Goal: Transaction & Acquisition: Purchase product/service

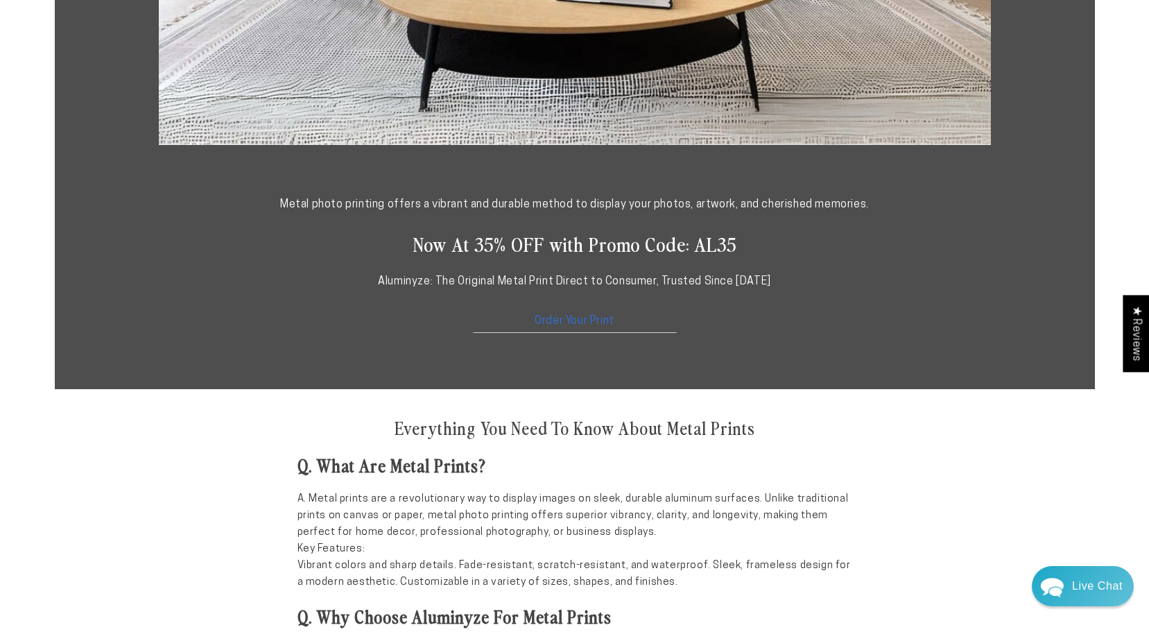
scroll to position [763, 0]
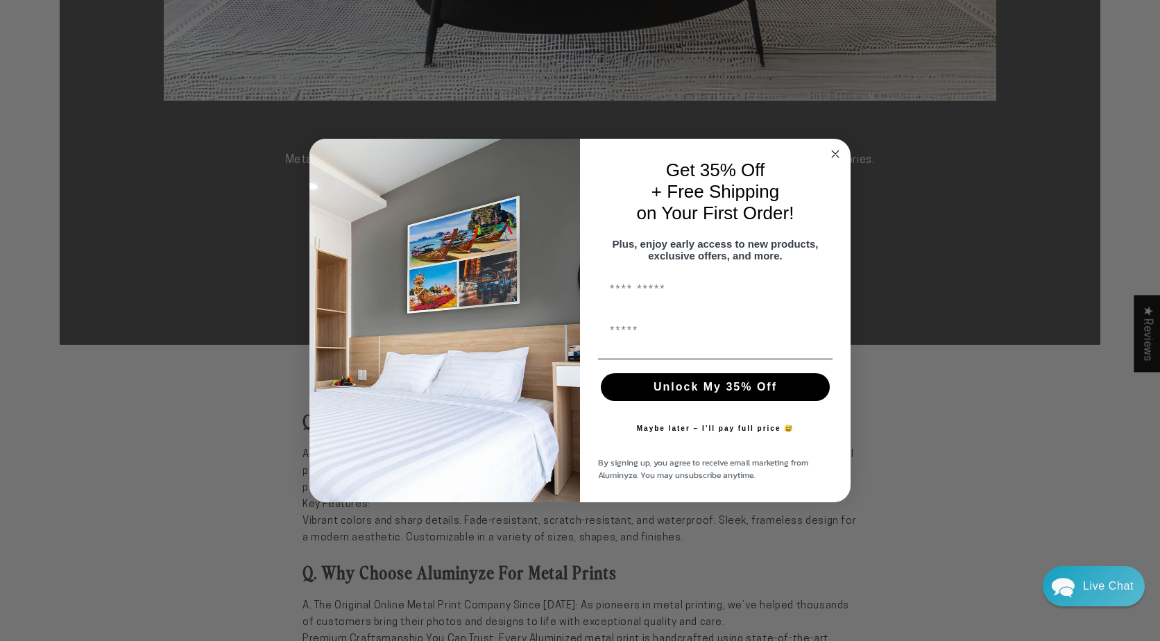
click at [835, 146] on circle "Close dialog" at bounding box center [836, 154] width 16 height 16
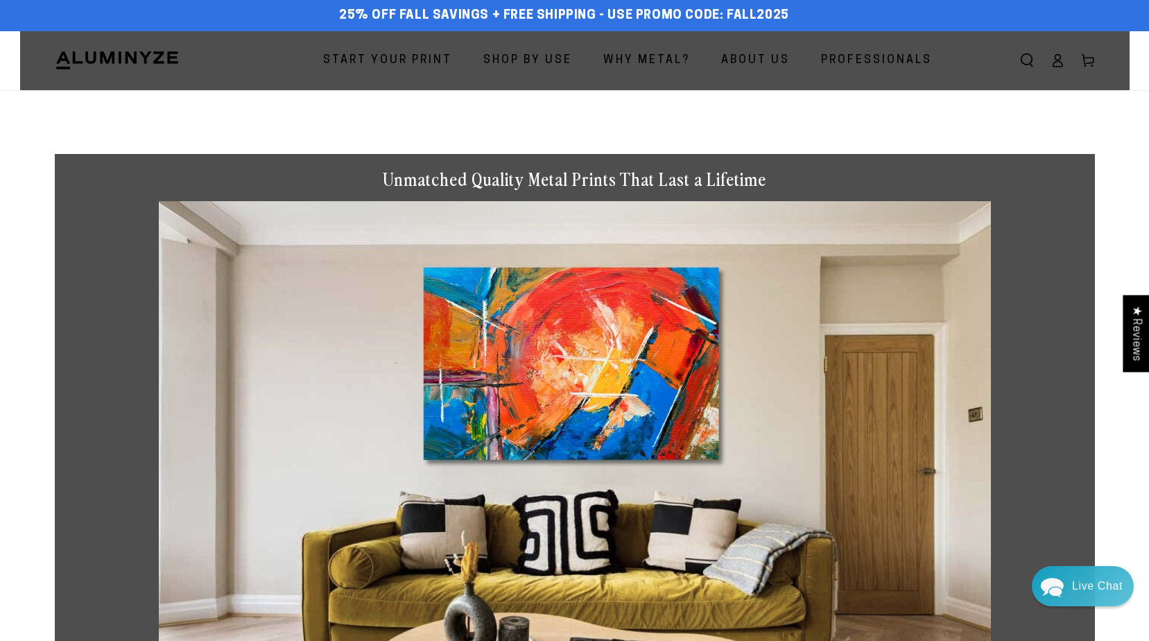
scroll to position [0, 0]
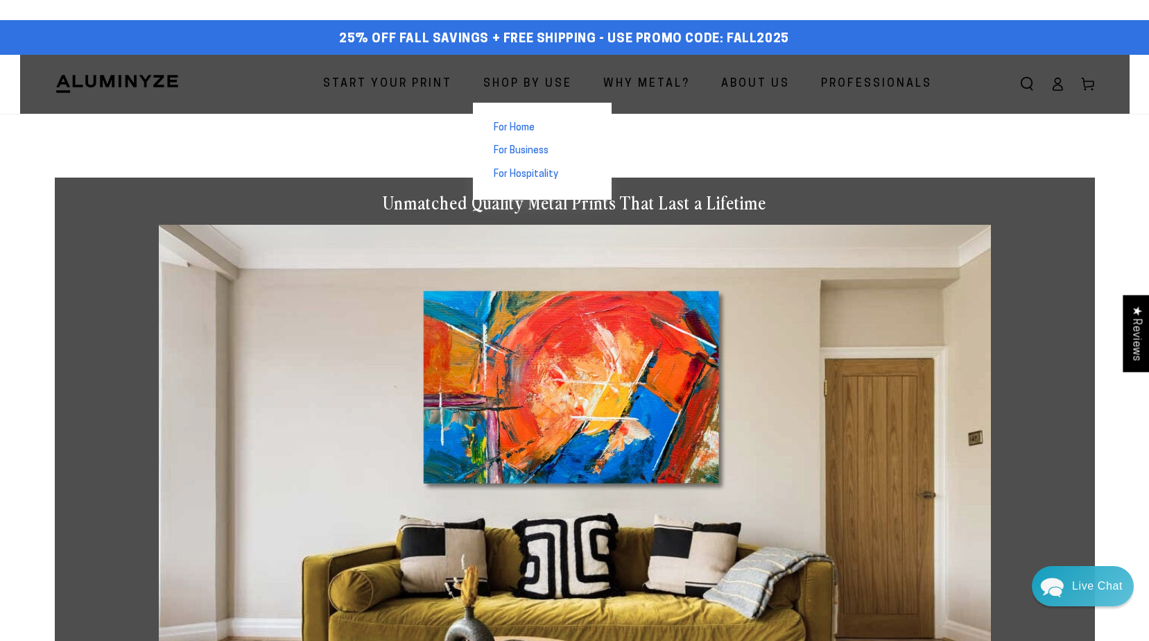
click at [519, 133] on span "For Home" at bounding box center [514, 128] width 41 height 14
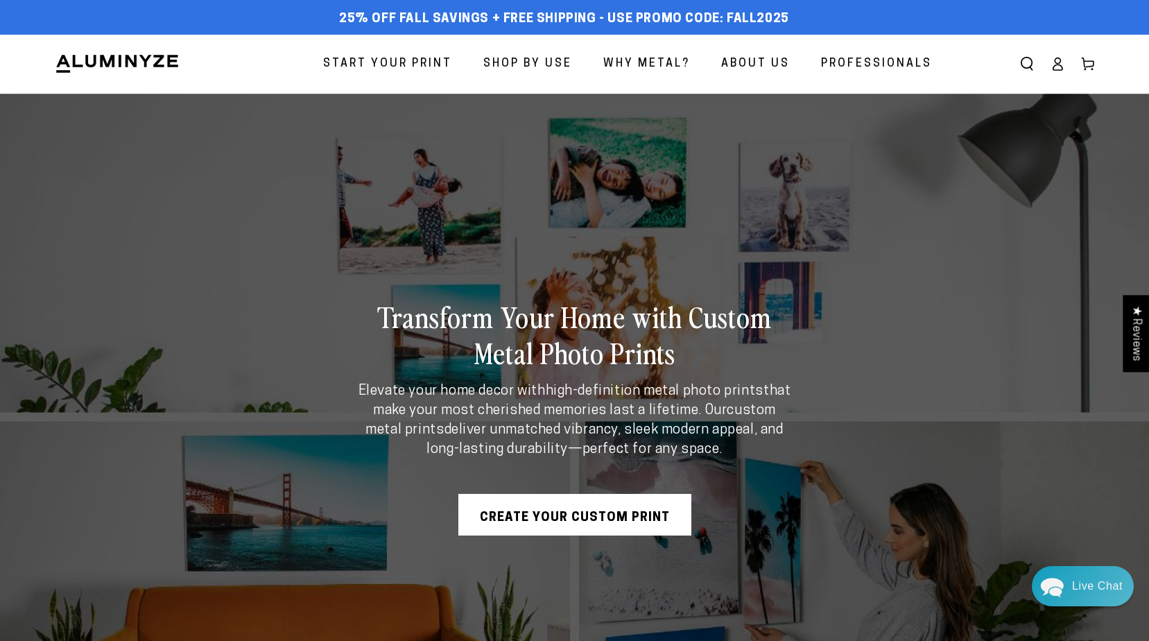
click at [405, 62] on span "Start Your Print" at bounding box center [387, 64] width 129 height 20
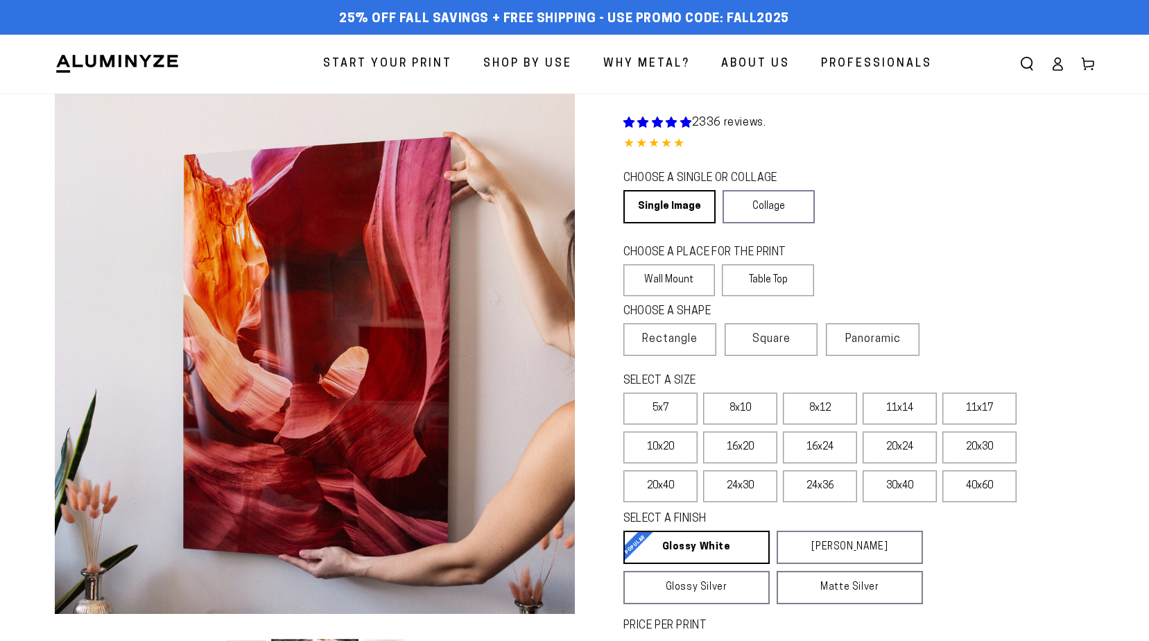
select select "**********"
click at [753, 411] on label "8x10" at bounding box center [740, 409] width 74 height 32
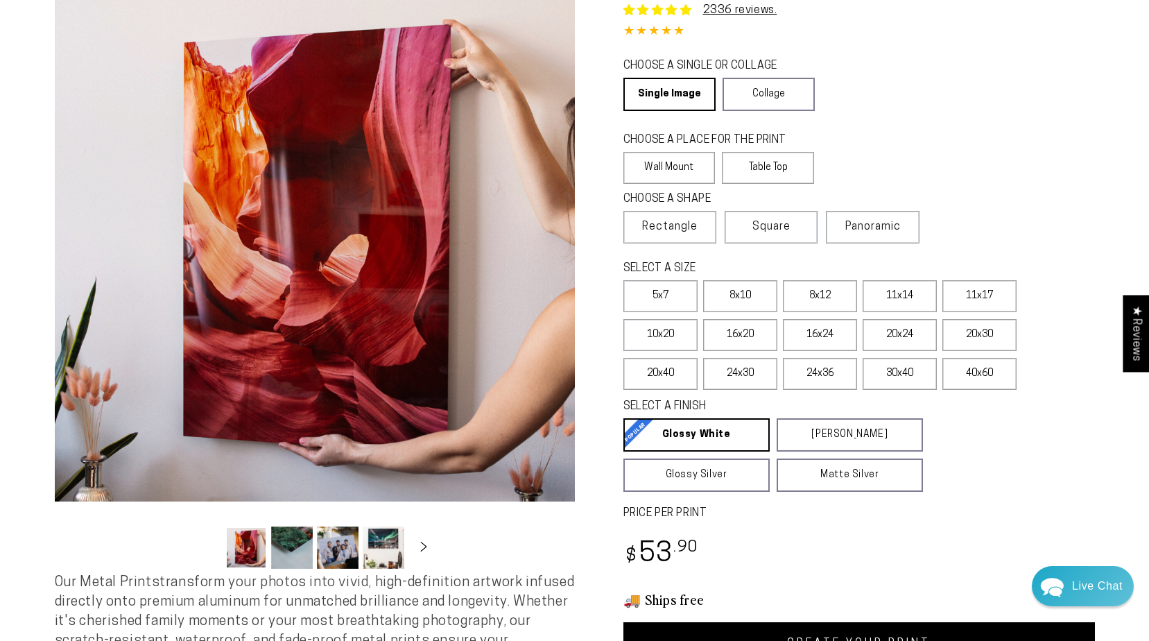
scroll to position [139, 0]
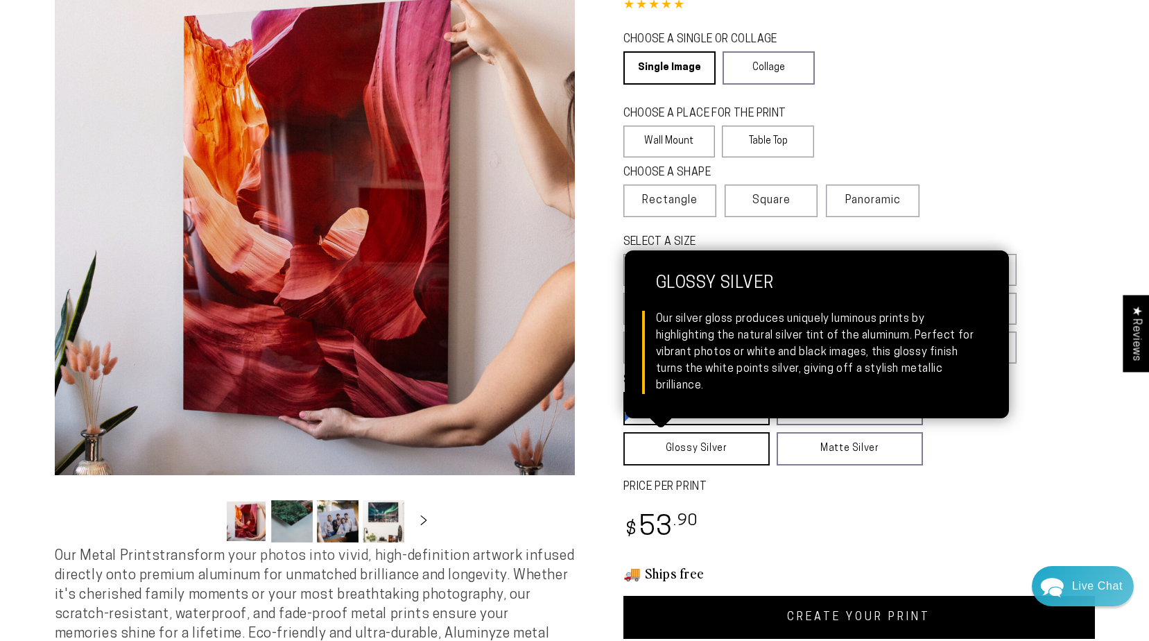
click at [685, 450] on link "Glossy Silver Glossy Silver Our silver gloss produces uniquely luminous prints …" at bounding box center [697, 448] width 146 height 33
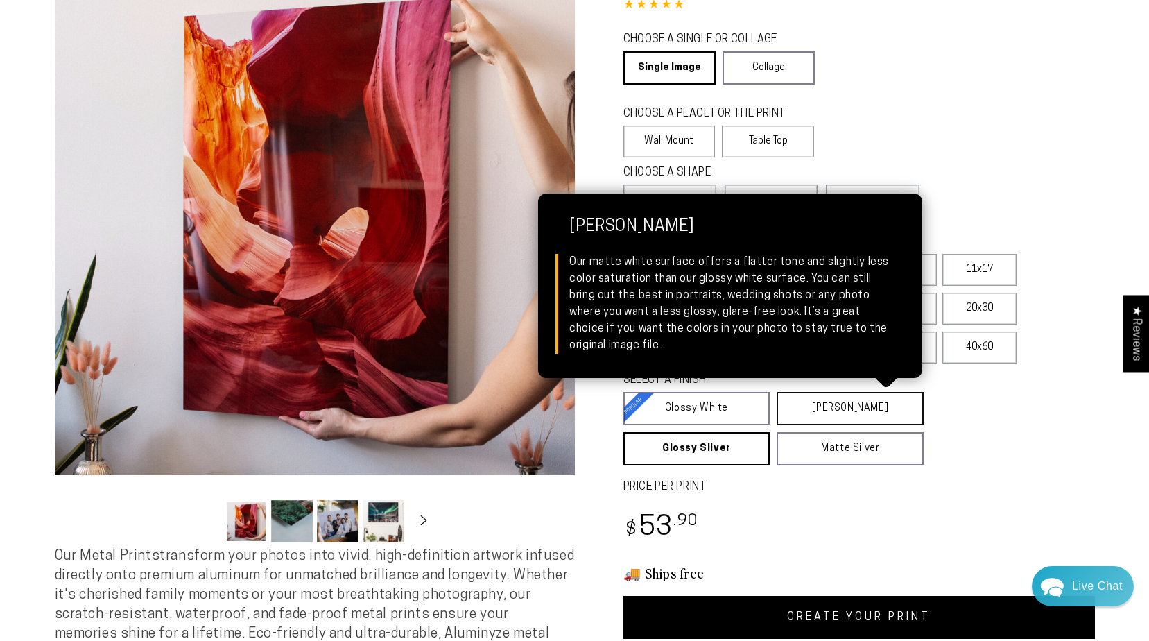
click at [848, 407] on link "Matte White Matte White Our matte white surface offers a flatter tone and sligh…" at bounding box center [850, 408] width 147 height 33
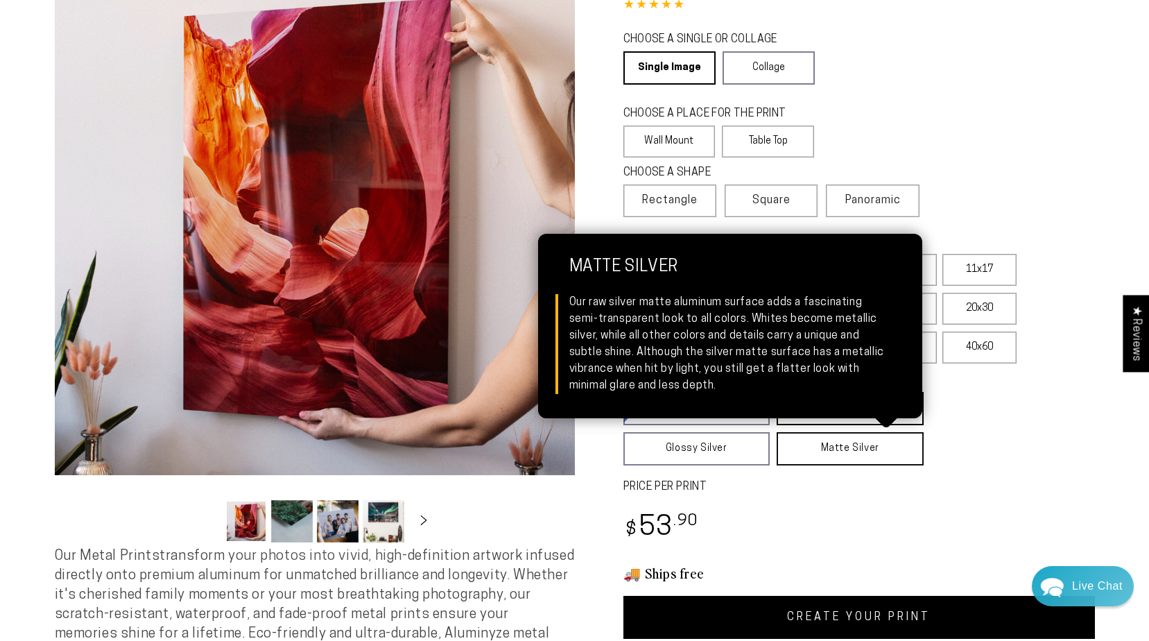
click at [841, 445] on link "Matte Silver Matte Silver Our raw silver matte aluminum surface adds a fascinat…" at bounding box center [850, 448] width 147 height 33
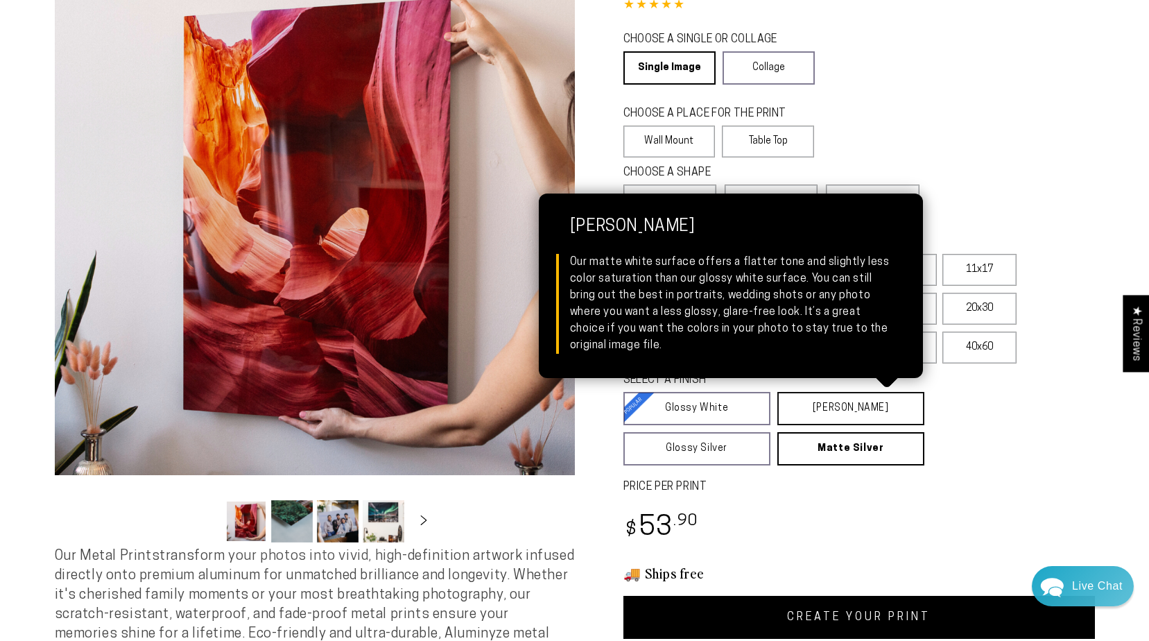
click at [843, 407] on link "Matte White Matte White Our matte white surface offers a flatter tone and sligh…" at bounding box center [851, 408] width 147 height 33
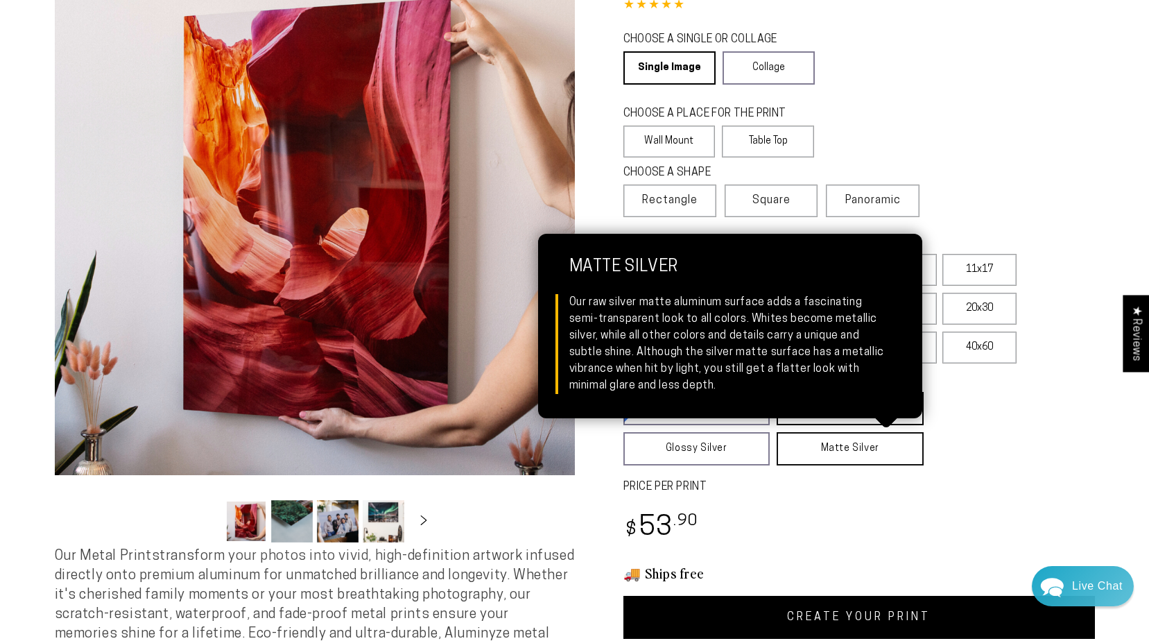
click at [846, 445] on link "Matte Silver Matte Silver Our raw silver matte aluminum surface adds a fascinat…" at bounding box center [850, 448] width 147 height 33
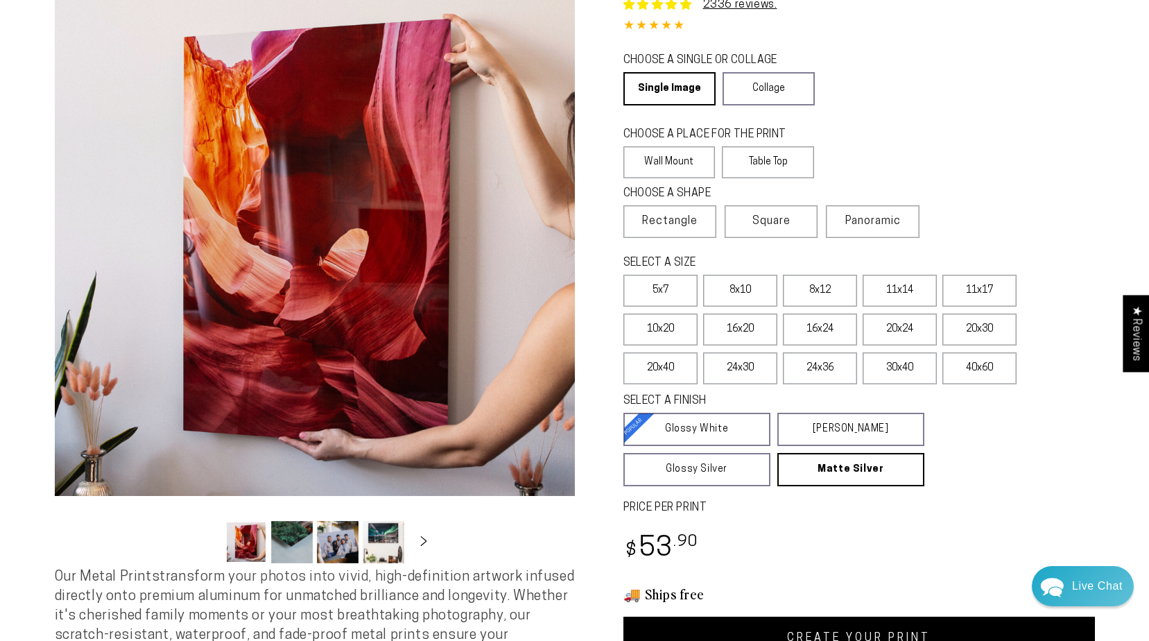
scroll to position [277, 0]
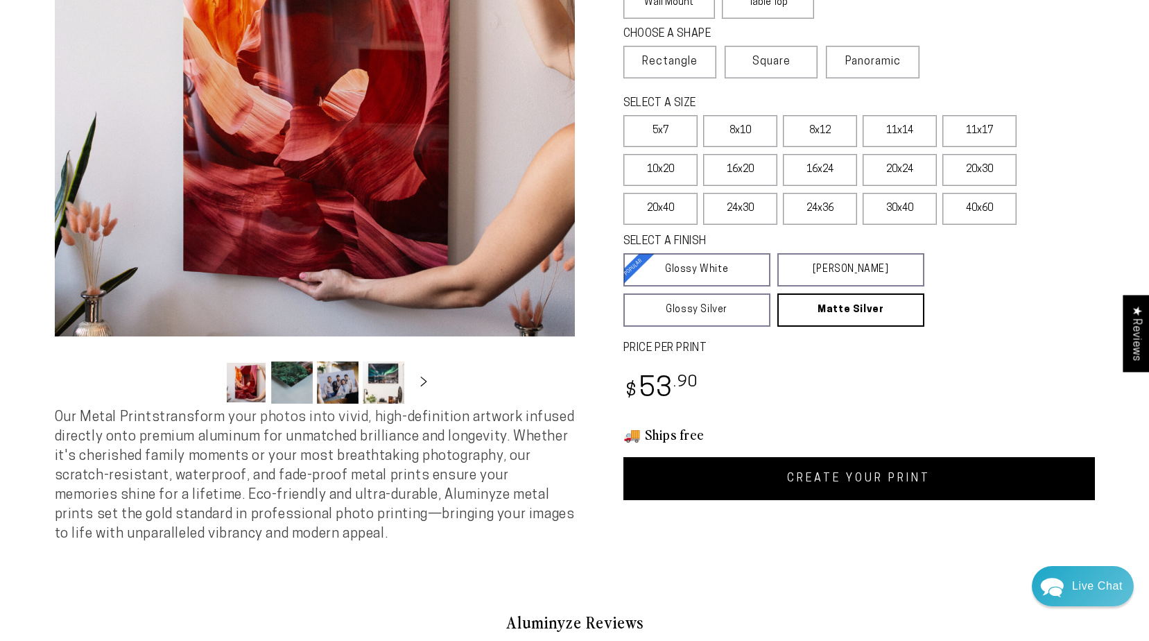
click at [848, 482] on link "CREATE YOUR PRINT" at bounding box center [860, 478] width 472 height 43
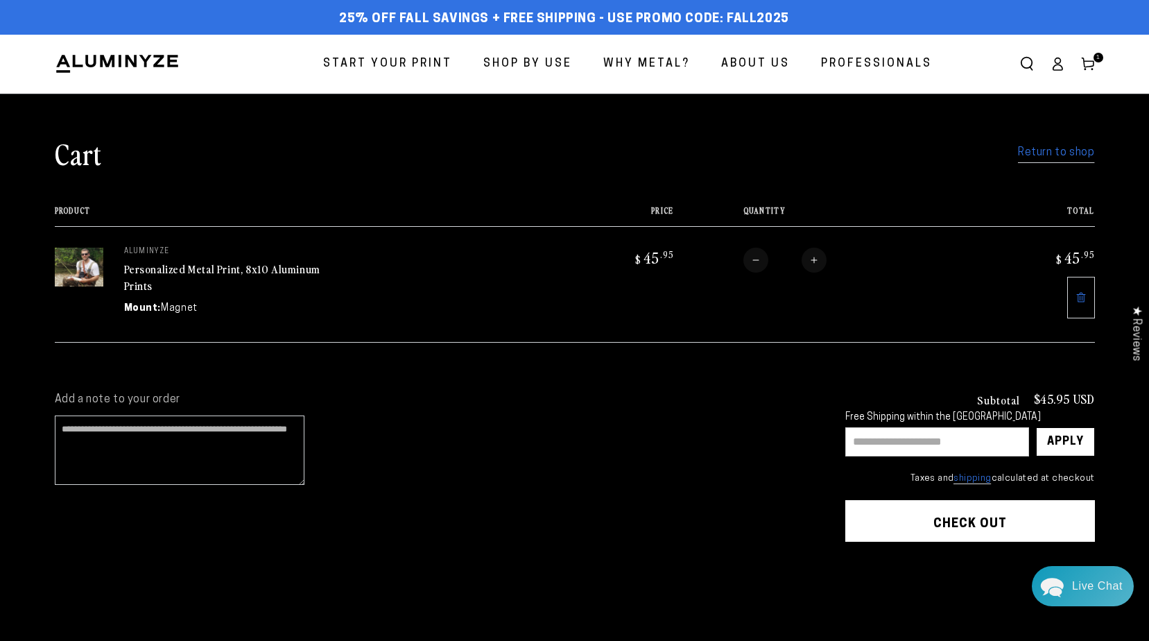
click at [877, 445] on input "text" at bounding box center [938, 441] width 184 height 29
type input "********"
click at [1067, 440] on div "Apply" at bounding box center [1065, 442] width 37 height 28
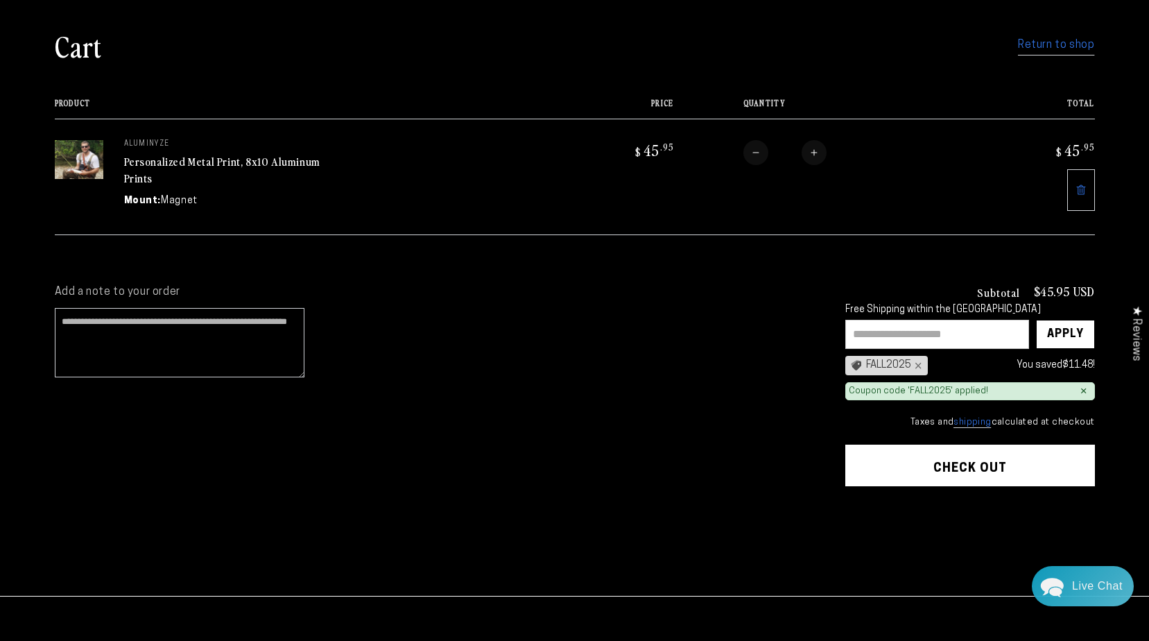
scroll to position [139, 0]
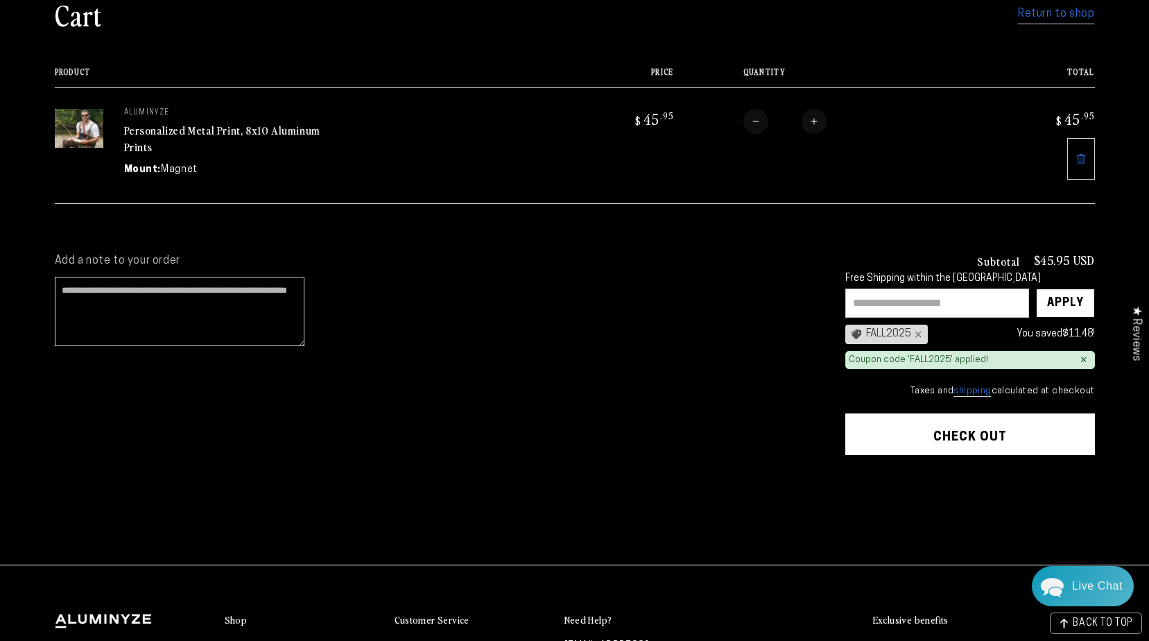
click at [977, 389] on link "shipping" at bounding box center [972, 391] width 37 height 10
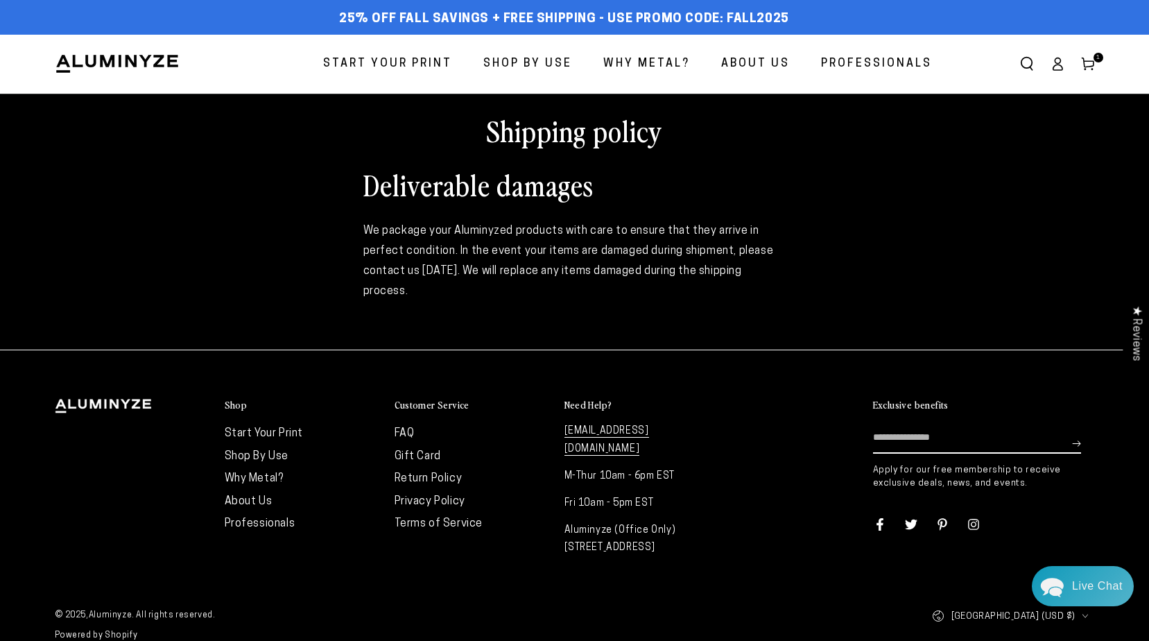
click at [1086, 62] on icon at bounding box center [1088, 64] width 14 height 14
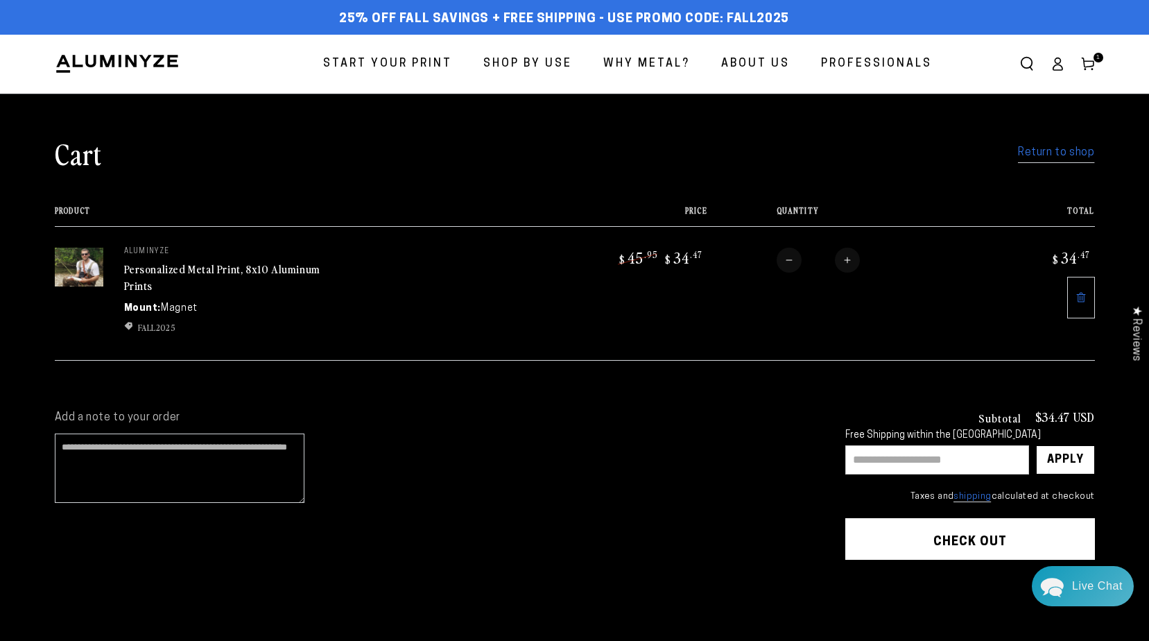
click at [979, 482] on div "Subtotal $34.47 USD Free Shipping within the USA Apply × Taxes and shipping cal…" at bounding box center [971, 457] width 250 height 92
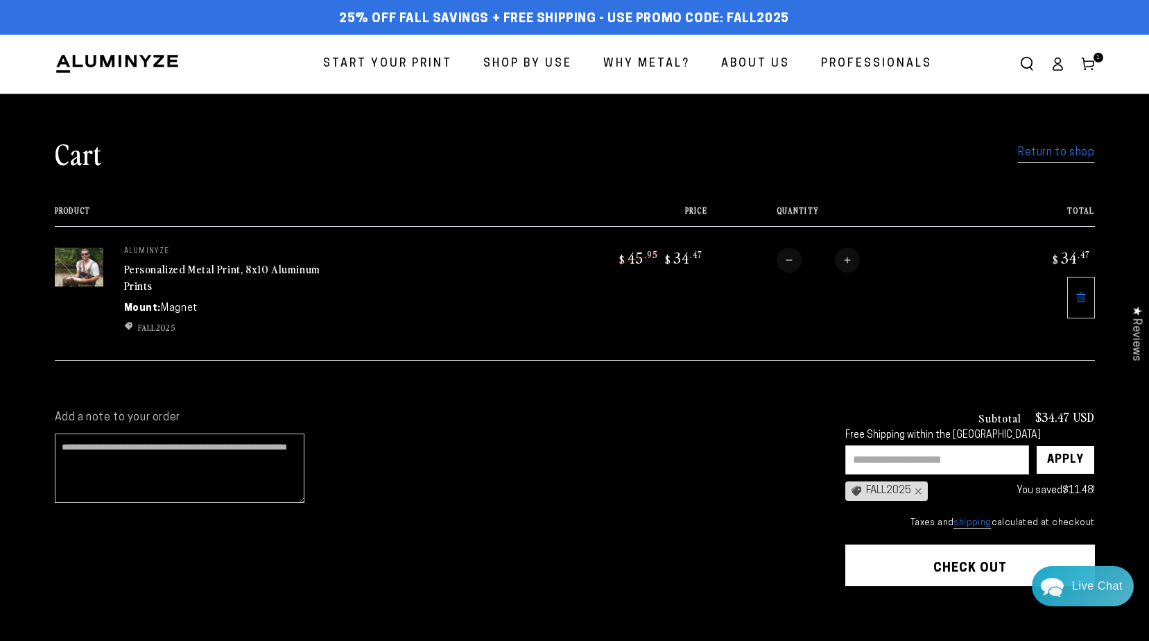
click at [966, 557] on button "Check out" at bounding box center [971, 566] width 250 height 42
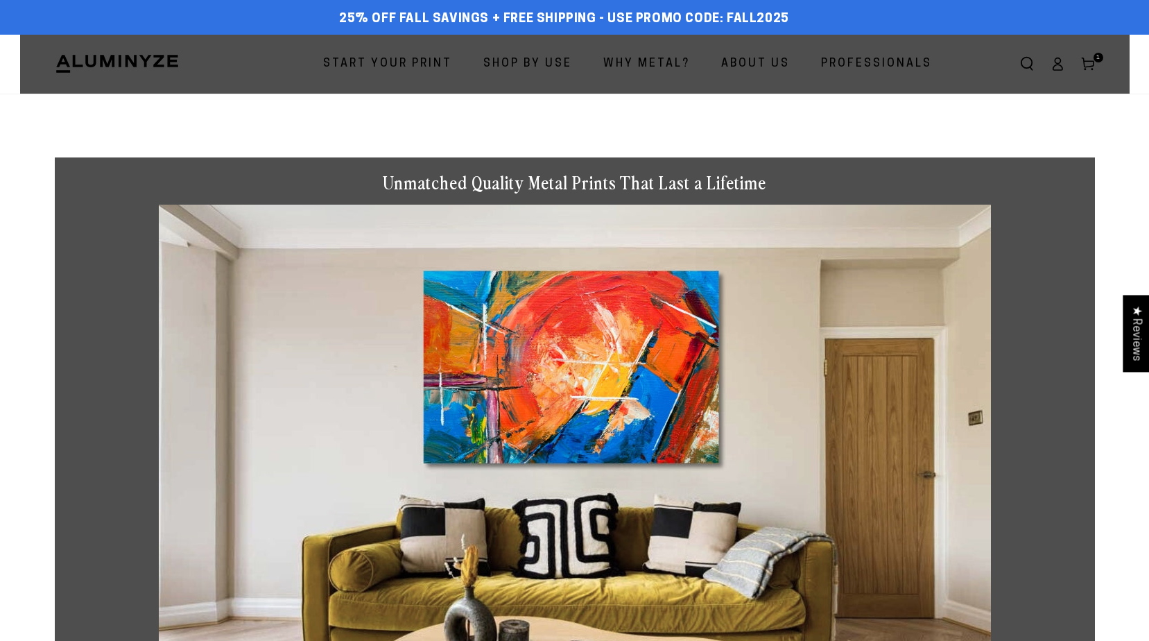
click at [400, 60] on span "Start Your Print" at bounding box center [387, 64] width 129 height 20
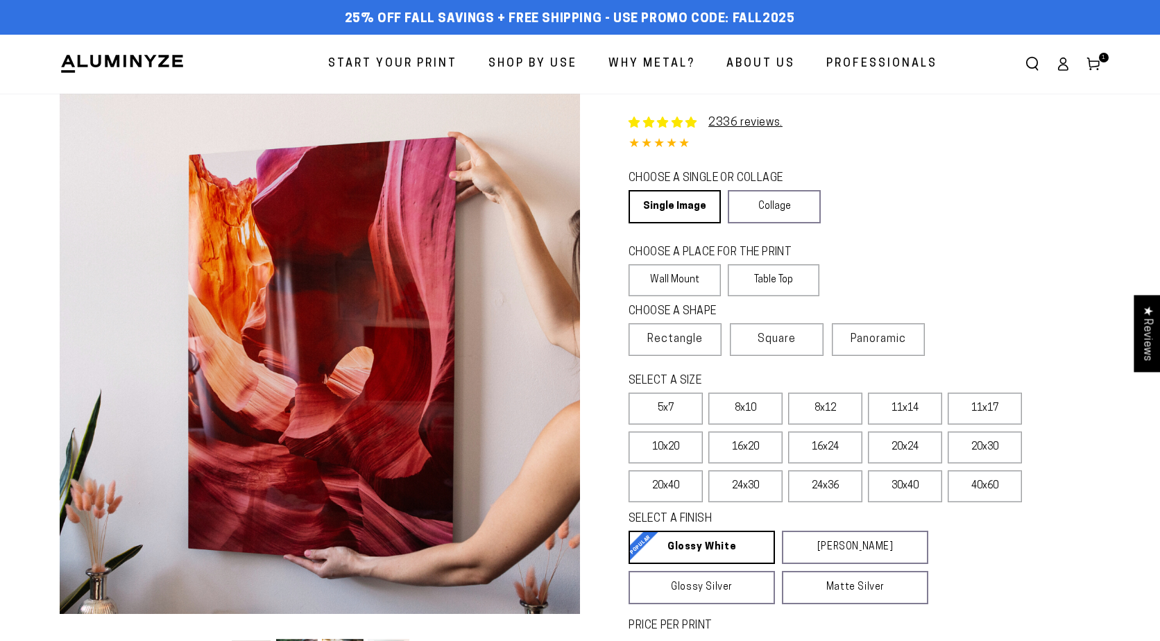
select select "**********"
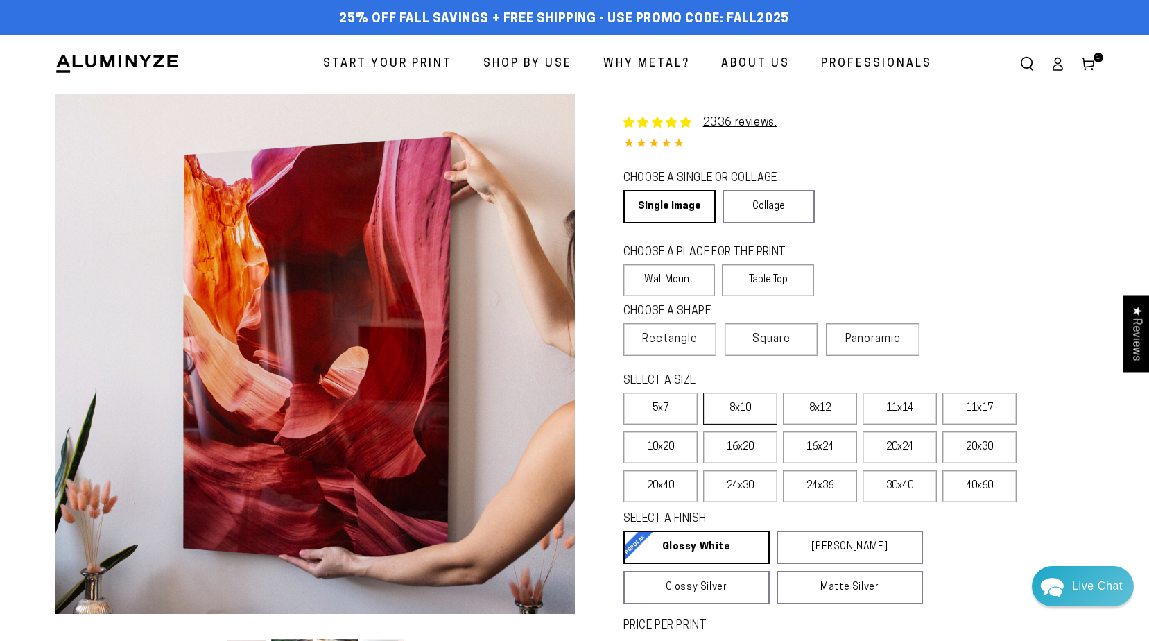
click at [737, 413] on label "8x10" at bounding box center [740, 409] width 74 height 32
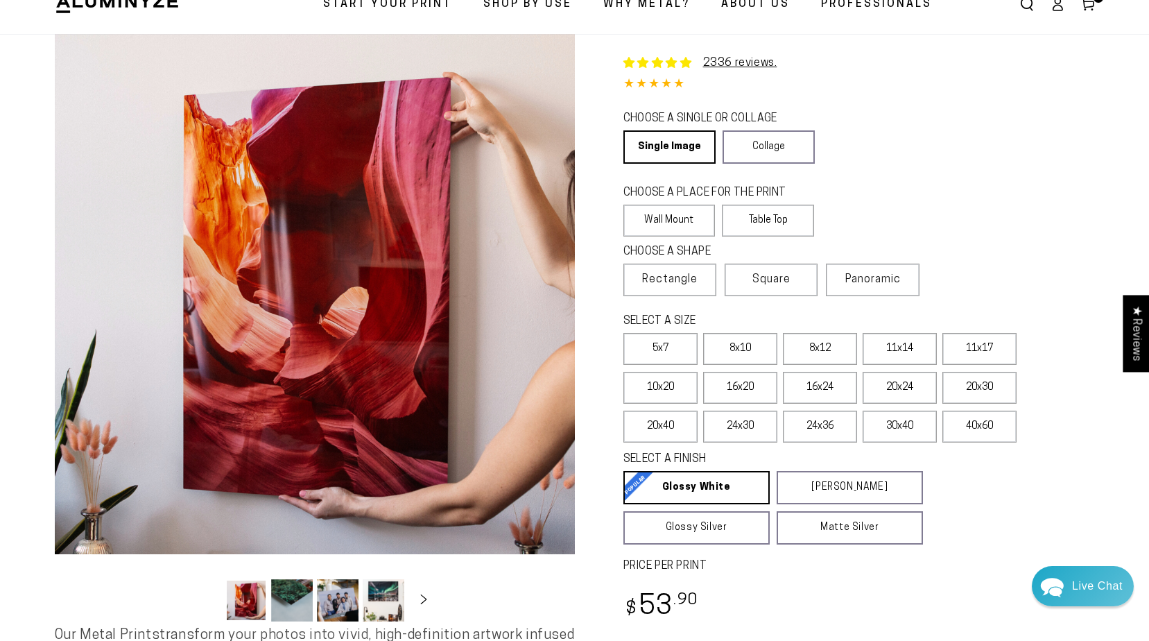
scroll to position [208, 0]
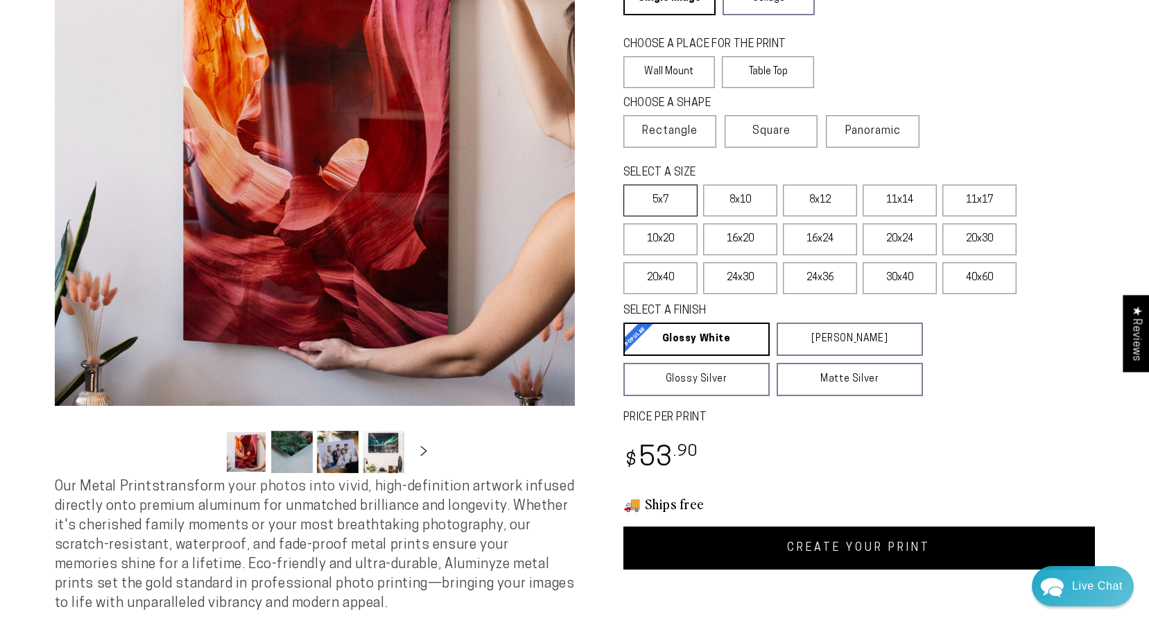
click at [657, 193] on label "5x7" at bounding box center [661, 201] width 74 height 32
